Goal: Task Accomplishment & Management: Complete application form

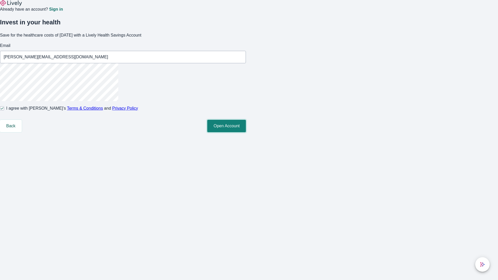
click at [246, 132] on button "Open Account" at bounding box center [226, 126] width 39 height 12
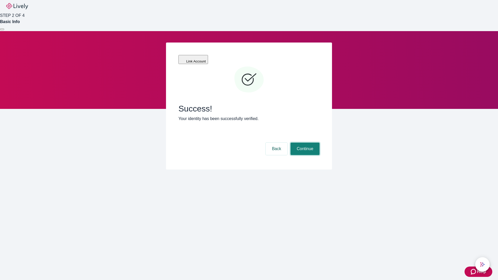
click at [304, 143] on button "Continue" at bounding box center [304, 149] width 29 height 12
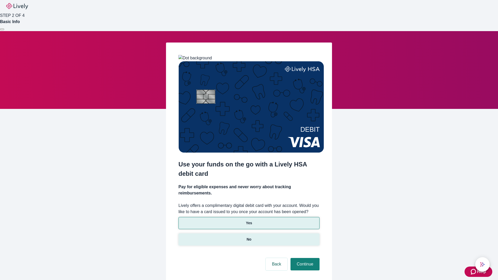
click at [249, 237] on p "No" at bounding box center [249, 239] width 5 height 5
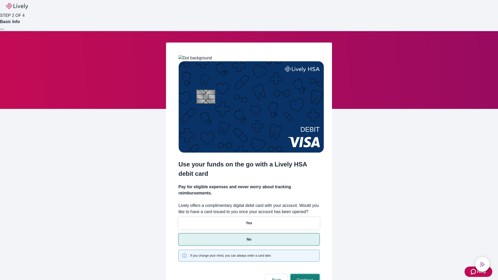
click at [304, 274] on button "Continue" at bounding box center [304, 280] width 29 height 12
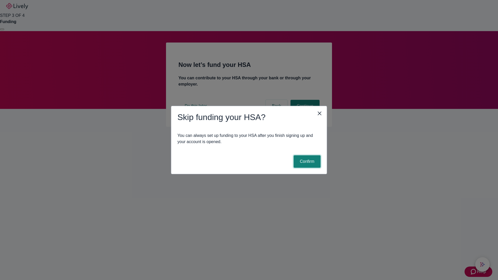
click at [306, 161] on button "Confirm" at bounding box center [306, 161] width 27 height 12
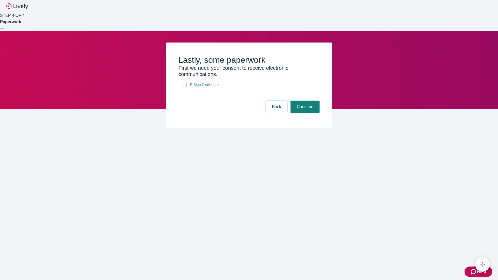
click at [185, 87] on input "E-Sign Disclosure" at bounding box center [184, 85] width 4 height 4
checkbox input "true"
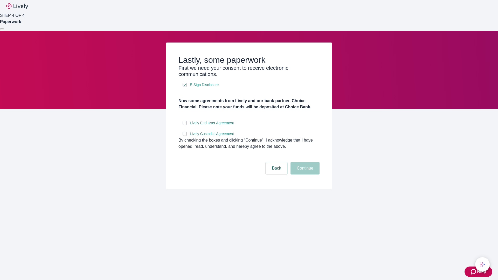
click at [185, 125] on input "Lively End User Agreement" at bounding box center [184, 123] width 4 height 4
checkbox input "true"
click at [185, 136] on input "Lively Custodial Agreement" at bounding box center [184, 134] width 4 height 4
checkbox input "true"
click at [304, 174] on button "Continue" at bounding box center [304, 168] width 29 height 12
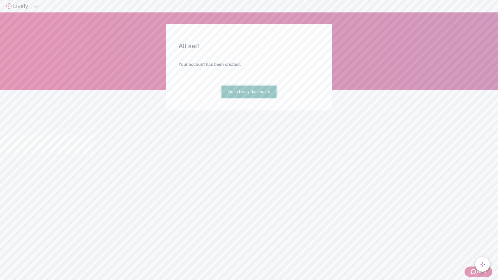
click at [249, 98] on link "Go to Lively dashboard" at bounding box center [248, 92] width 55 height 12
